Goal: Information Seeking & Learning: Understand process/instructions

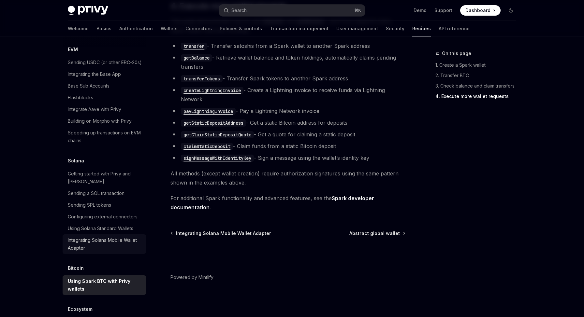
scroll to position [937, 0]
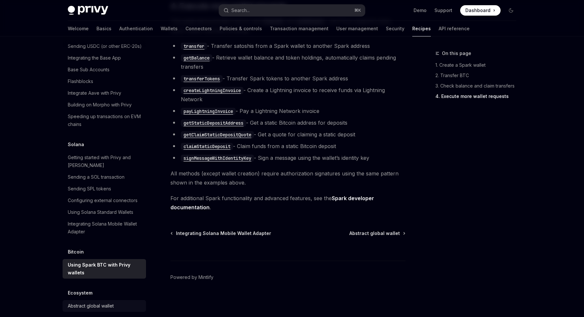
click at [84, 302] on div "Abstract global wallet" at bounding box center [91, 306] width 46 height 8
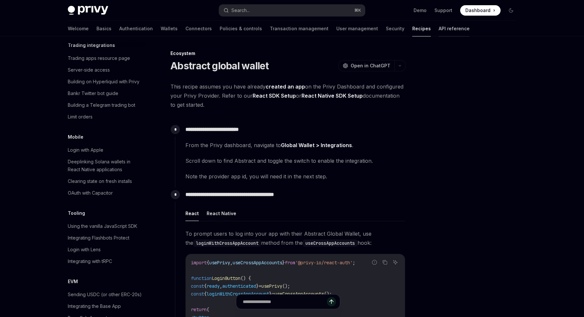
click at [438, 30] on link "API reference" at bounding box center [453, 29] width 31 height 16
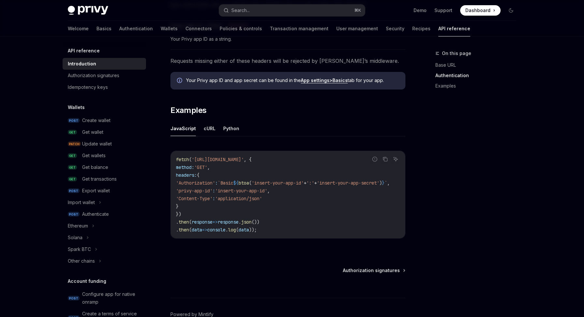
scroll to position [383, 0]
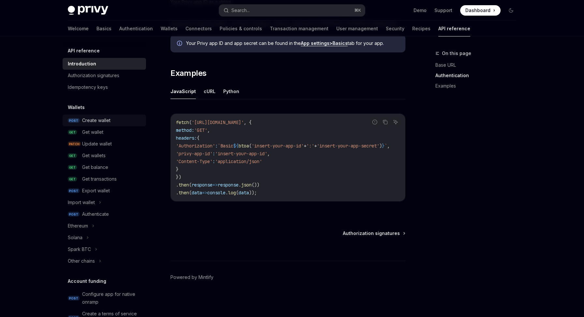
click at [105, 119] on div "Create wallet" at bounding box center [96, 121] width 28 height 8
type textarea "*"
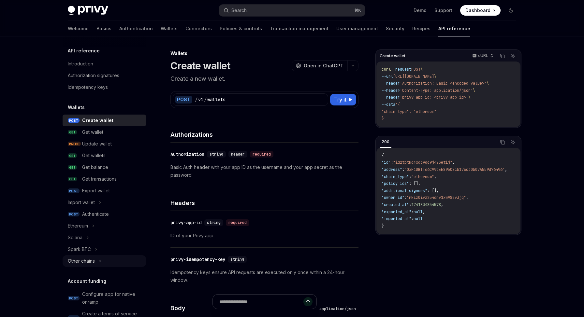
click at [78, 262] on div "Other chains" at bounding box center [81, 261] width 27 height 8
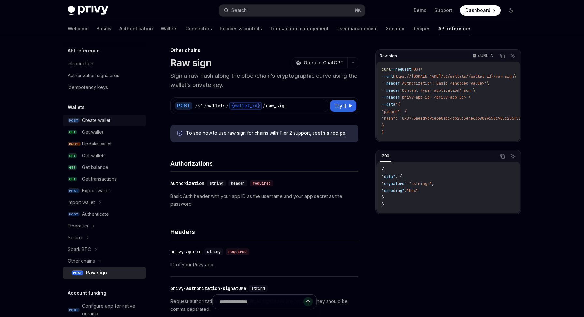
click at [102, 122] on div "Create wallet" at bounding box center [96, 121] width 28 height 8
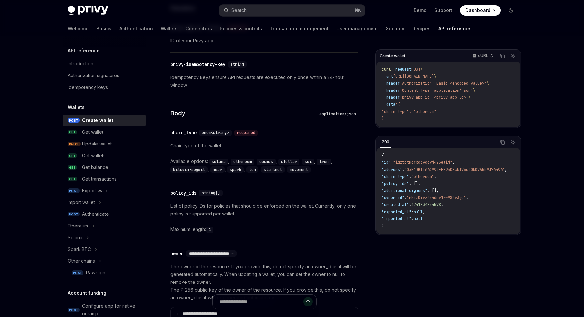
scroll to position [195, 0]
click at [96, 273] on div "Raw sign" at bounding box center [95, 273] width 19 height 8
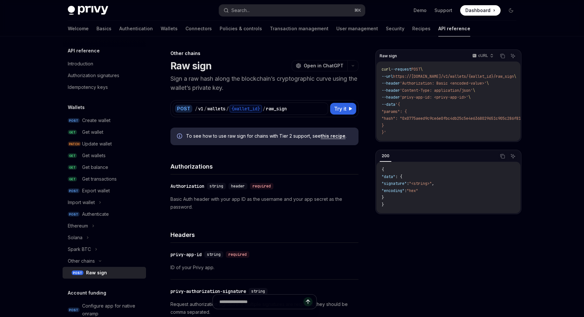
click at [334, 138] on link "this recipe" at bounding box center [332, 136] width 25 height 6
type textarea "*"
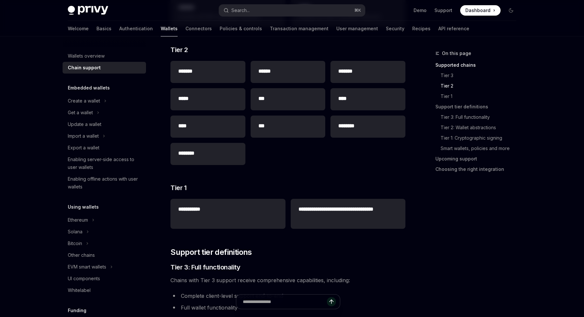
scroll to position [165, 0]
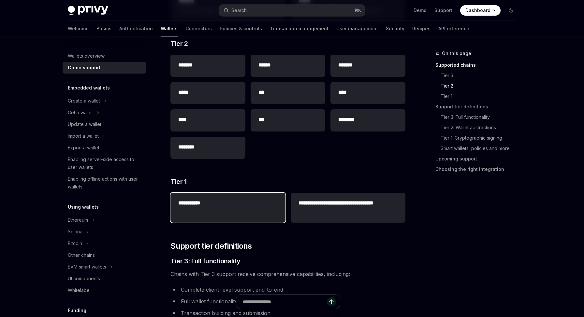
click at [208, 213] on div "**********" at bounding box center [227, 204] width 115 height 22
click at [205, 204] on h2 "**********" at bounding box center [227, 203] width 99 height 8
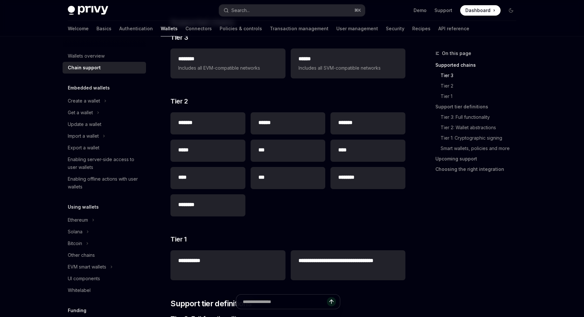
scroll to position [135, 0]
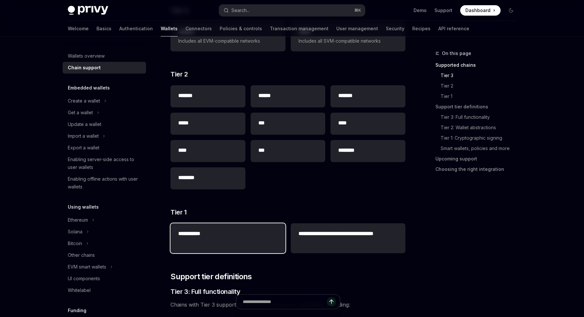
click at [212, 241] on div "**********" at bounding box center [227, 234] width 115 height 22
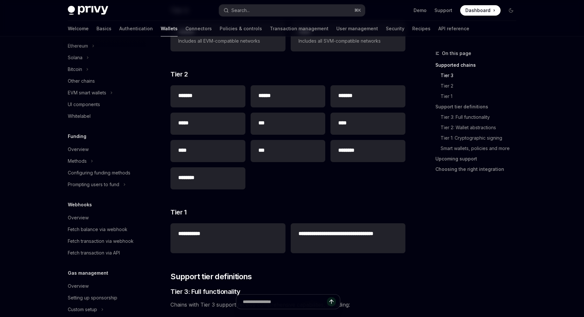
scroll to position [242, 0]
